Goal: Complete application form

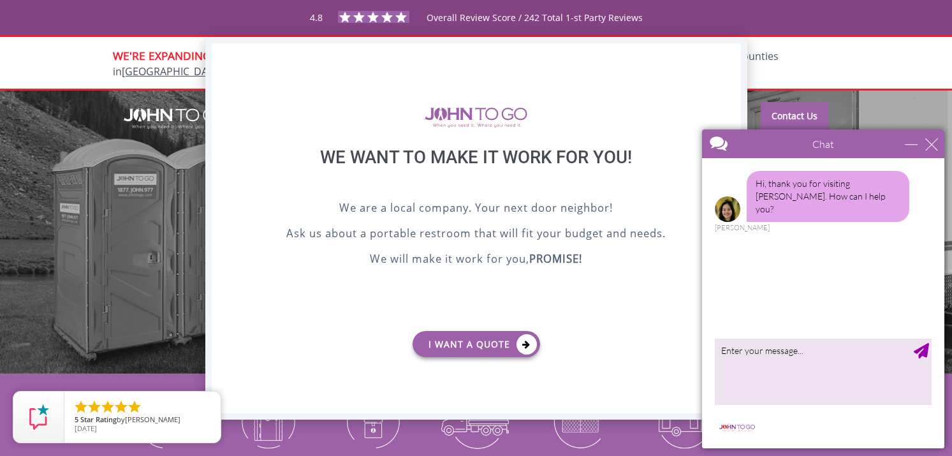
click at [732, 51] on div "X" at bounding box center [730, 54] width 20 height 22
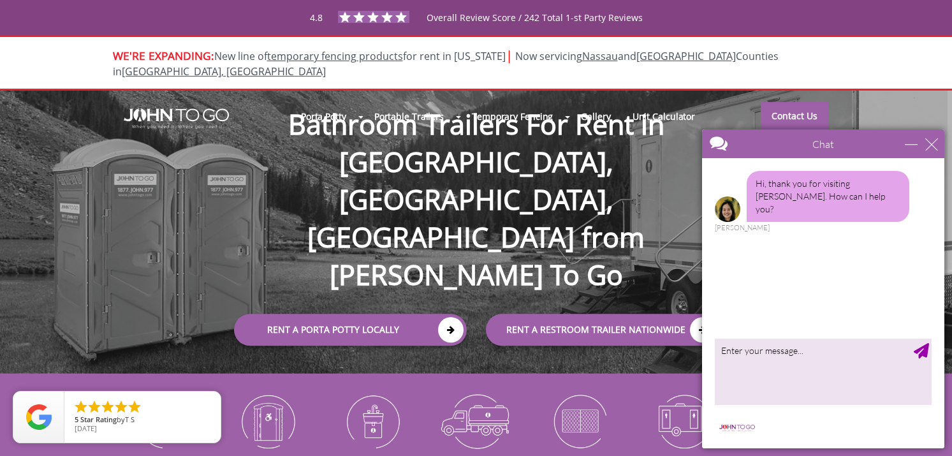
click at [939, 138] on div "Chat" at bounding box center [823, 143] width 242 height 29
click at [934, 144] on div "close" at bounding box center [931, 144] width 13 height 13
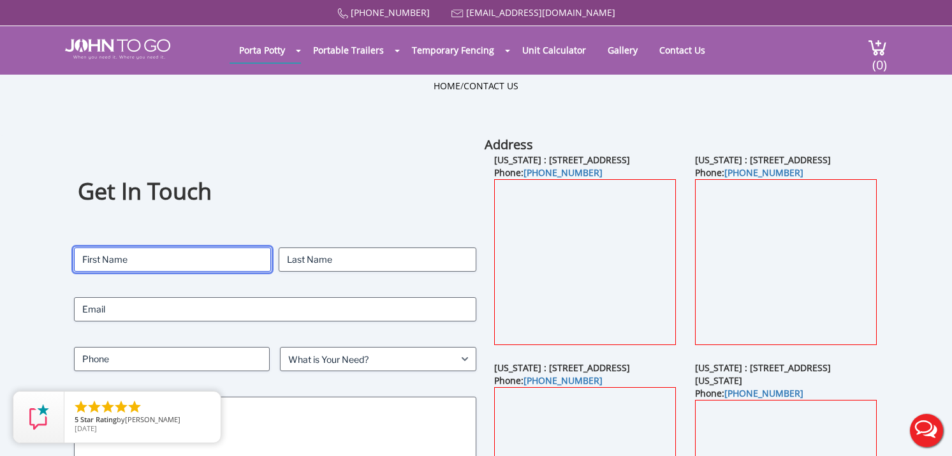
click at [104, 264] on input "First" at bounding box center [172, 259] width 197 height 24
type input "Jason"
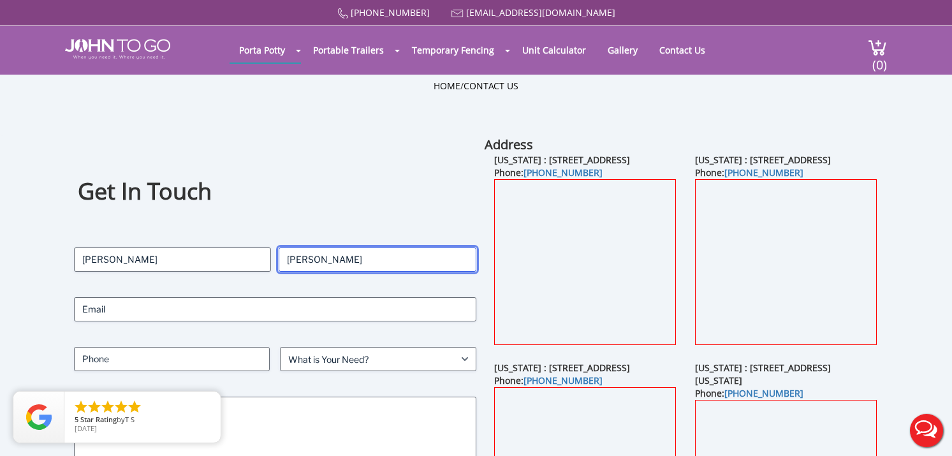
type input "Phillips"
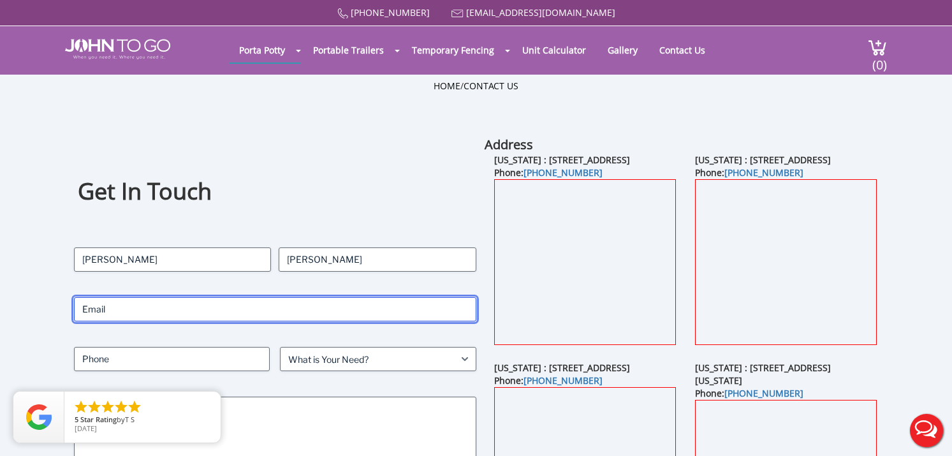
click at [118, 314] on input "Email" at bounding box center [275, 309] width 402 height 24
type input "jasonleephillips9@gmail.com"
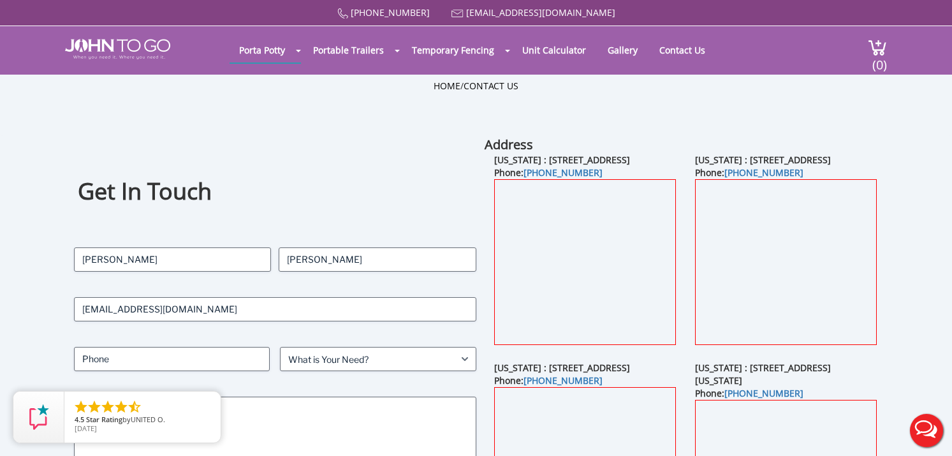
click at [71, 331] on div "Get In Touch Contact Name Jason First Phillips Last Email jasonleephillips9@gma…" at bounding box center [476, 381] width 857 height 490
click at [101, 351] on input "Phone" at bounding box center [172, 359] width 196 height 24
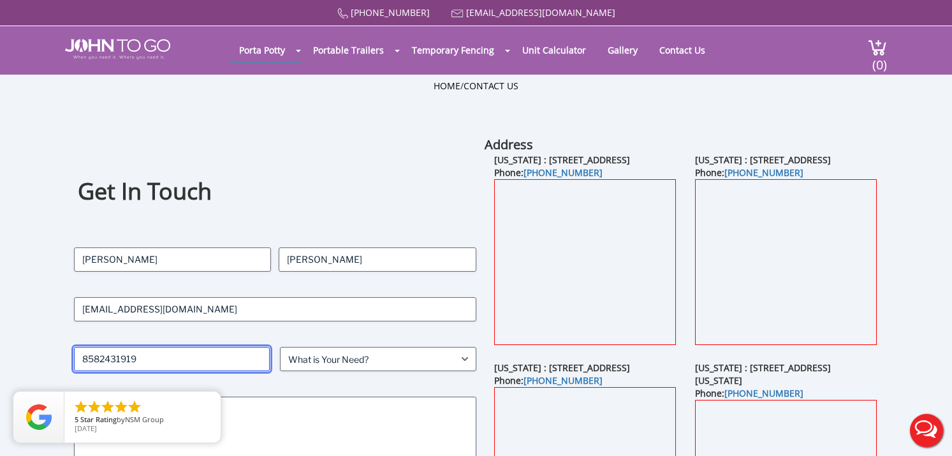
type input "8582431919"
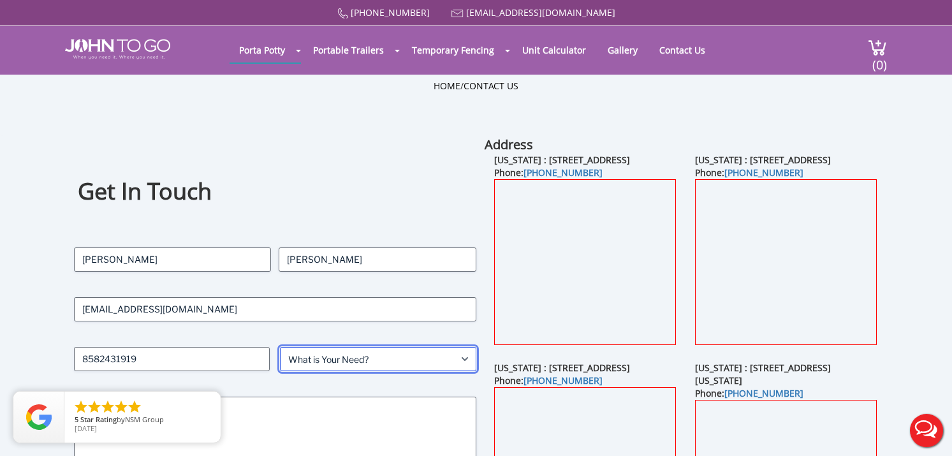
click at [365, 351] on select "What is Your Need? Business Residential Government Event" at bounding box center [378, 359] width 196 height 24
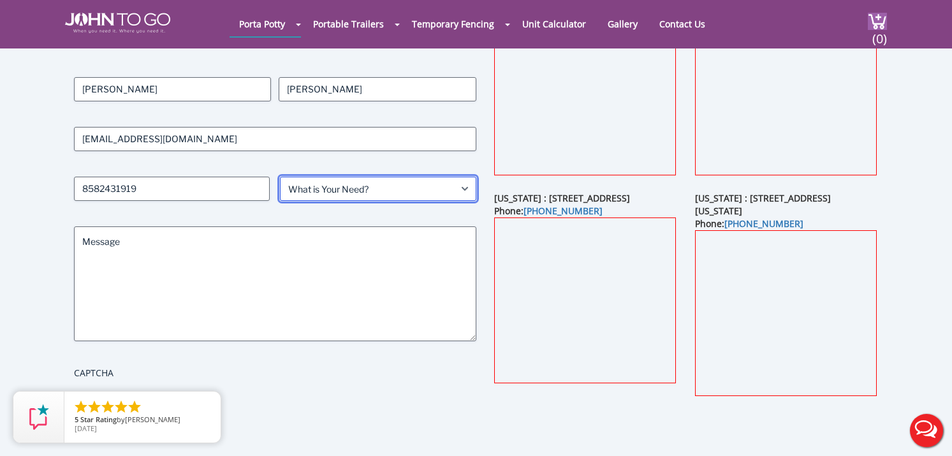
scroll to position [136, 0]
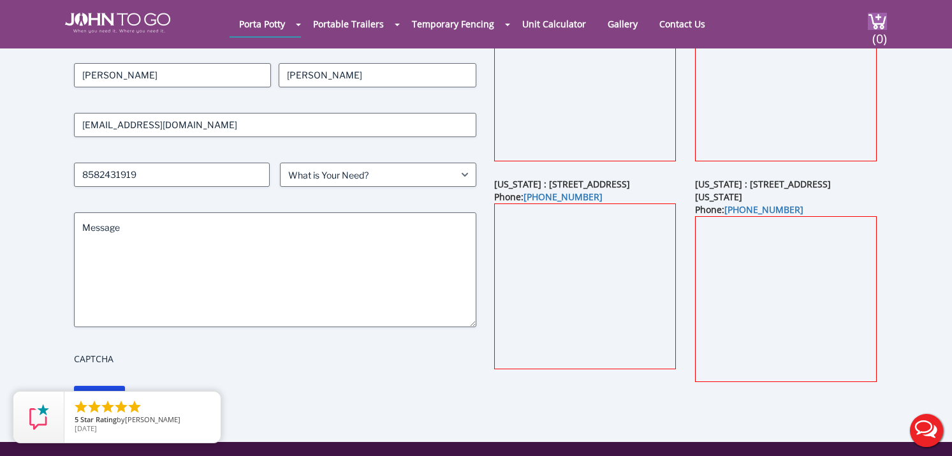
click at [349, 161] on div "Contact Name Jason First Phillips Last Email jasonleephillips9@gmail.com Phone …" at bounding box center [275, 216] width 402 height 307
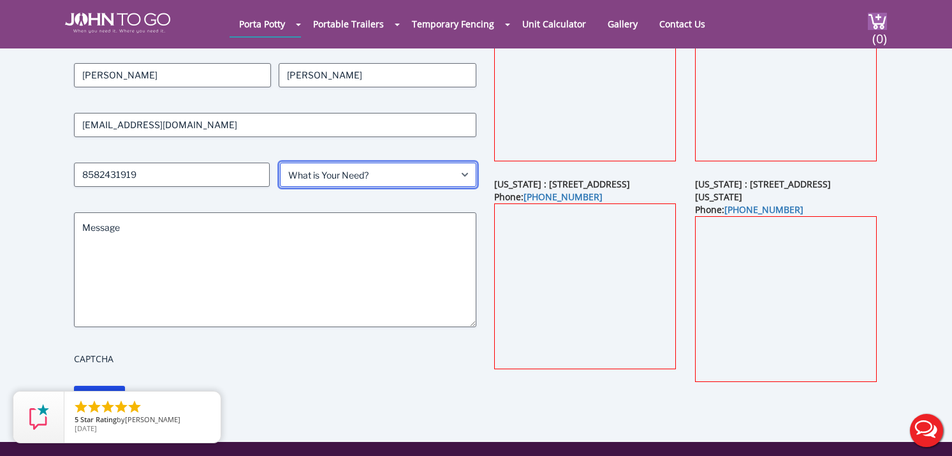
click at [347, 174] on select "What is Your Need? Business Residential Government Event" at bounding box center [378, 175] width 196 height 24
select select "Business"
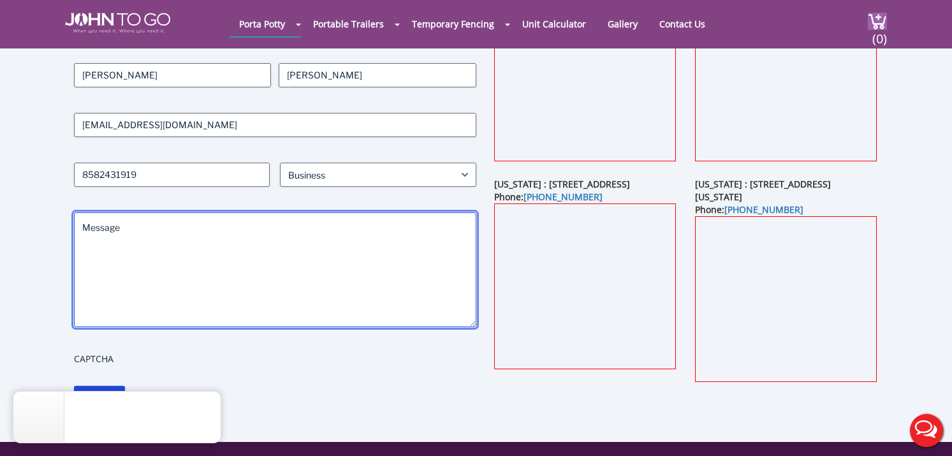
click at [196, 253] on textarea "Message" at bounding box center [275, 269] width 402 height 115
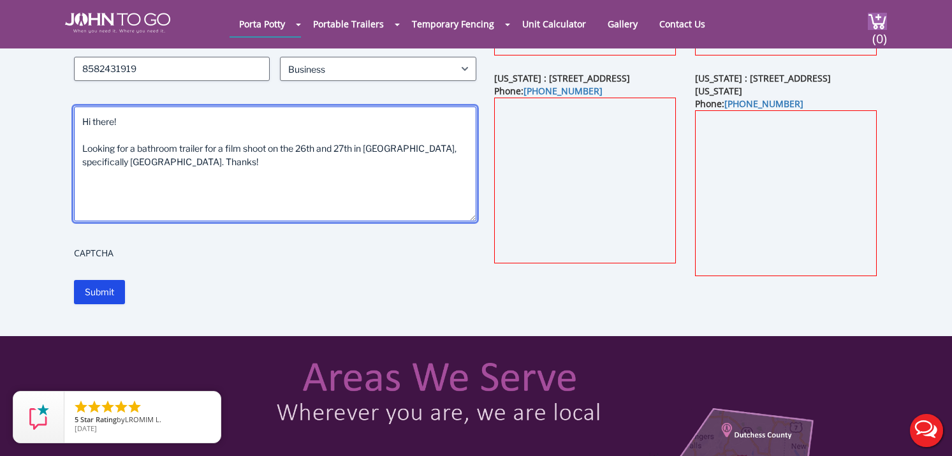
scroll to position [246, 0]
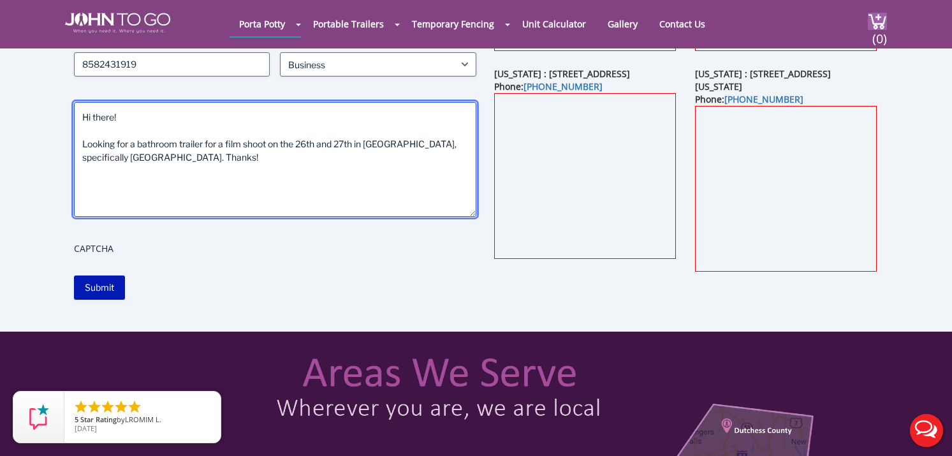
type textarea "Hi there! Looking for a bathroom trailer for a film shoot on the 26th and 27th …"
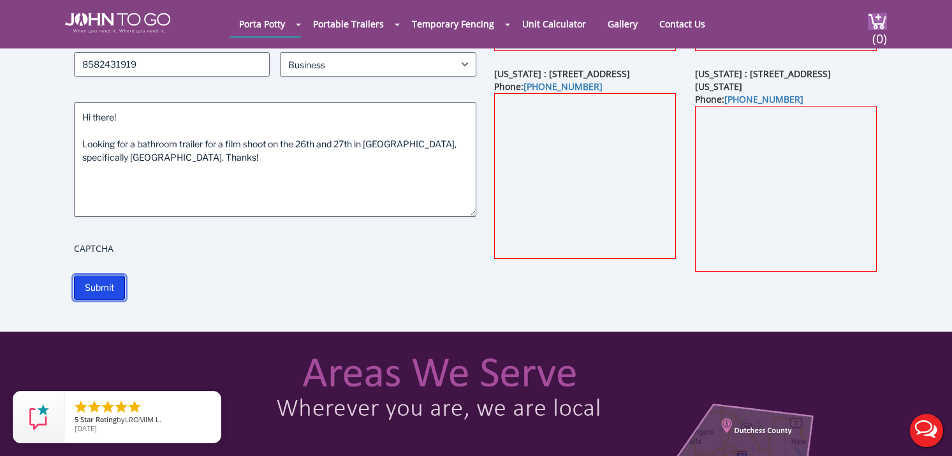
click at [97, 284] on input "Submit" at bounding box center [99, 287] width 51 height 24
